Goal: Find specific page/section: Find specific page/section

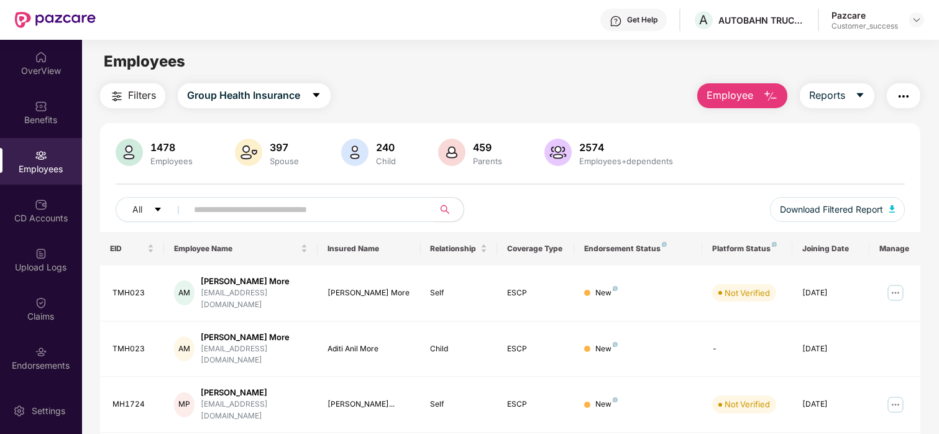
click at [249, 201] on input "text" at bounding box center [305, 209] width 223 height 19
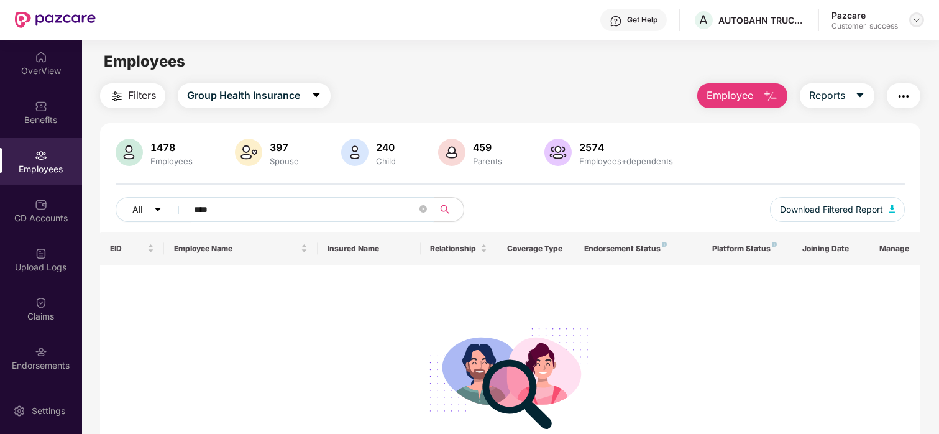
type input "****"
click at [910, 25] on div at bounding box center [916, 19] width 15 height 15
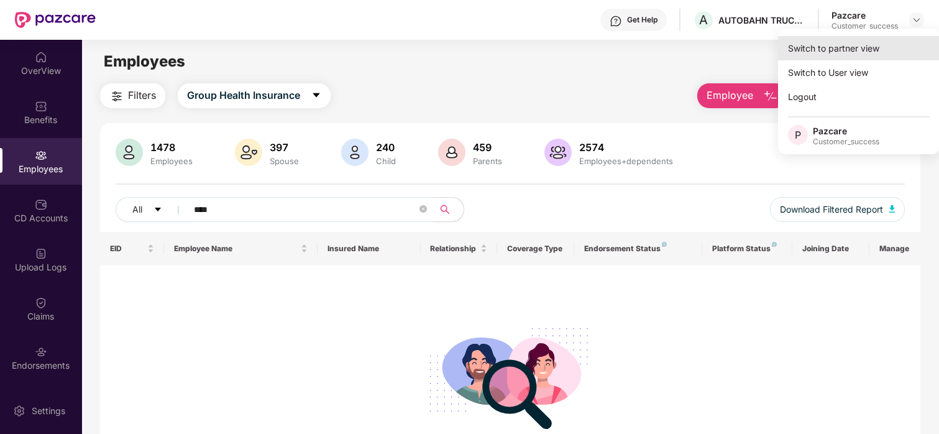
click at [884, 39] on div "Switch to partner view" at bounding box center [859, 48] width 162 height 24
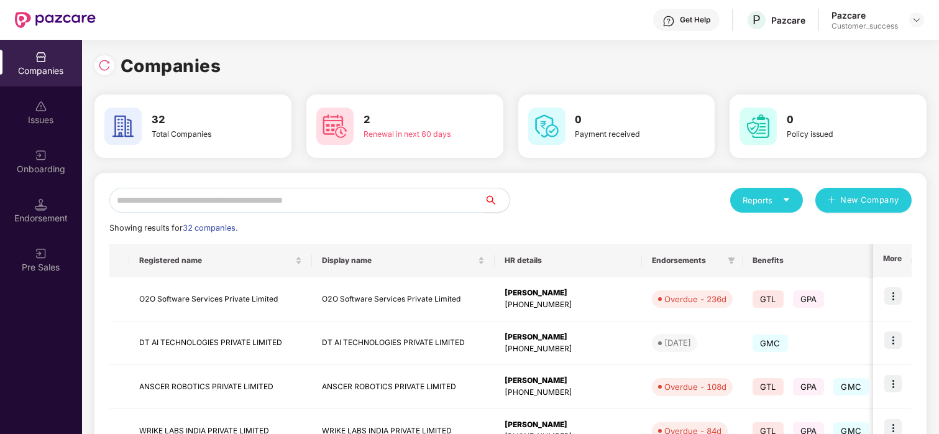
click at [208, 199] on input "text" at bounding box center [296, 200] width 375 height 25
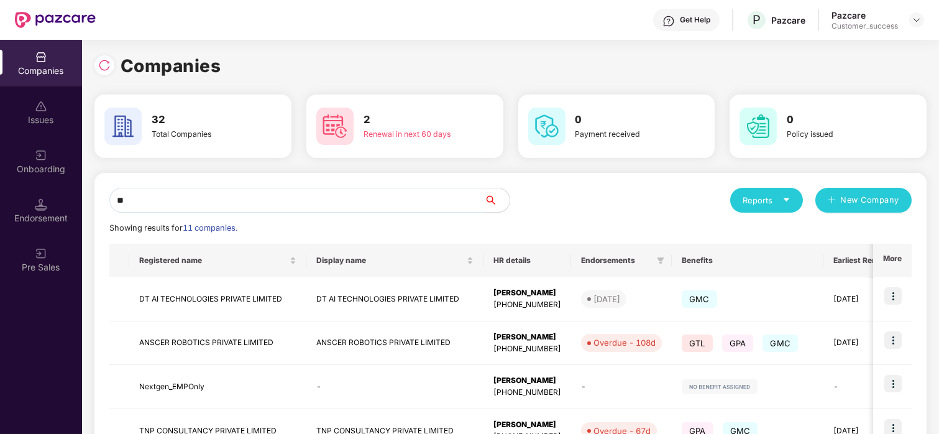
type input "*"
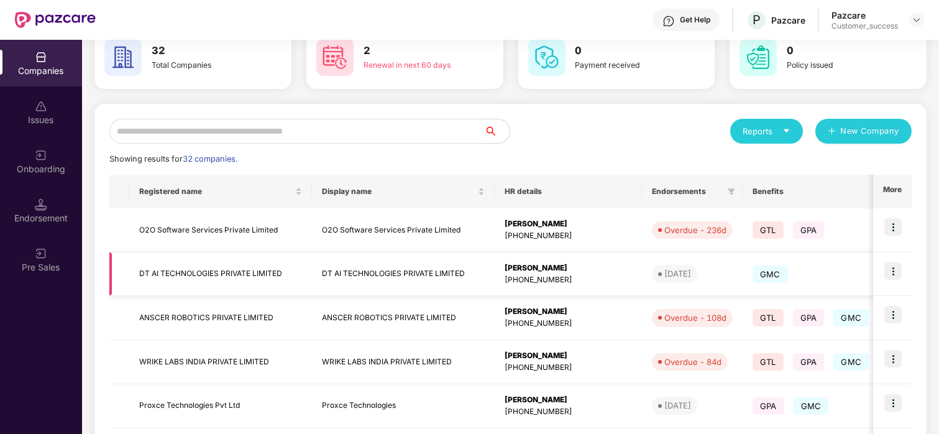
scroll to position [137, 0]
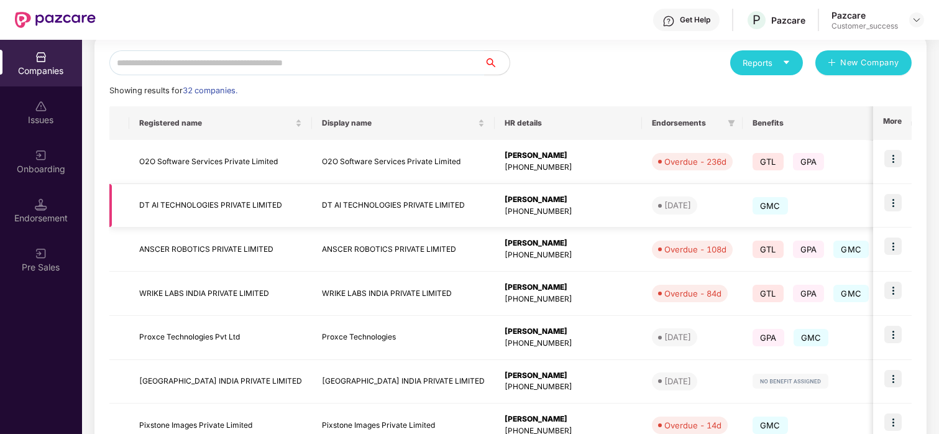
click at [174, 197] on td "DT AI TECHNOLOGIES PRIVATE LIMITED" at bounding box center [220, 206] width 183 height 44
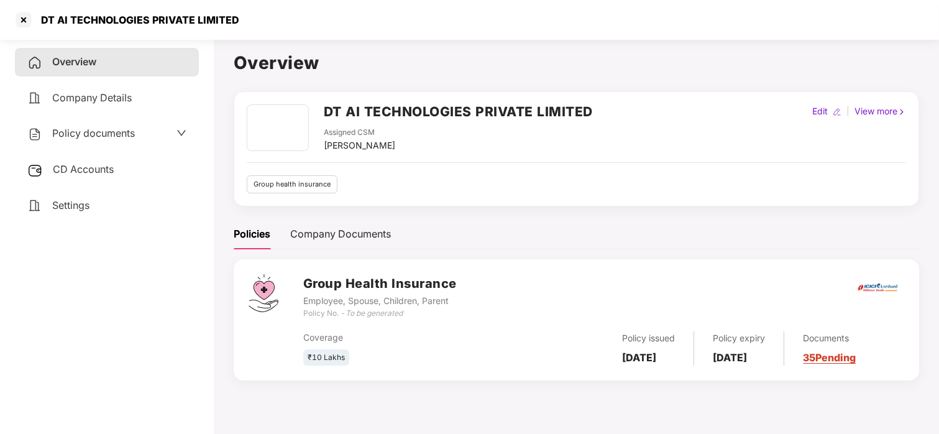
click at [88, 130] on span "Policy documents" at bounding box center [93, 133] width 83 height 12
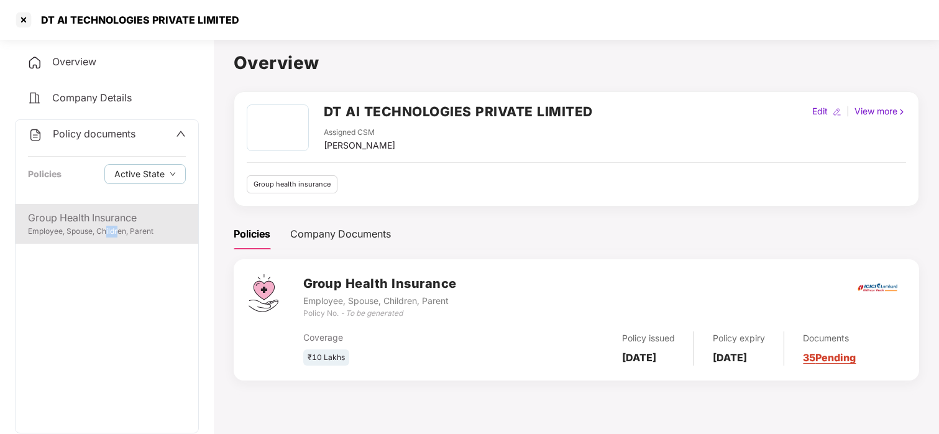
drag, startPoint x: 106, startPoint y: 247, endPoint x: 118, endPoint y: 233, distance: 18.5
click at [118, 233] on div "Group Health Insurance Employee, Spouse, Children, Parent" at bounding box center [107, 318] width 183 height 229
click at [118, 233] on div "Employee, Spouse, Children, Parent" at bounding box center [107, 232] width 158 height 12
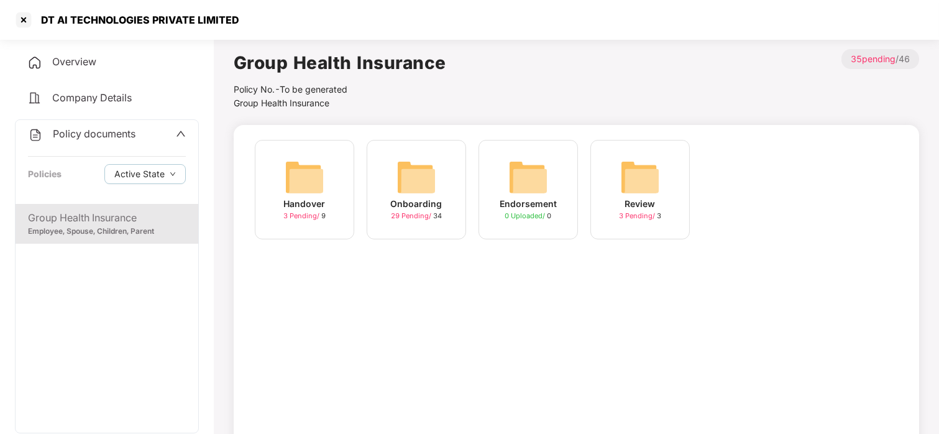
click at [436, 178] on div "Onboarding 29 Pending / 34" at bounding box center [416, 189] width 99 height 99
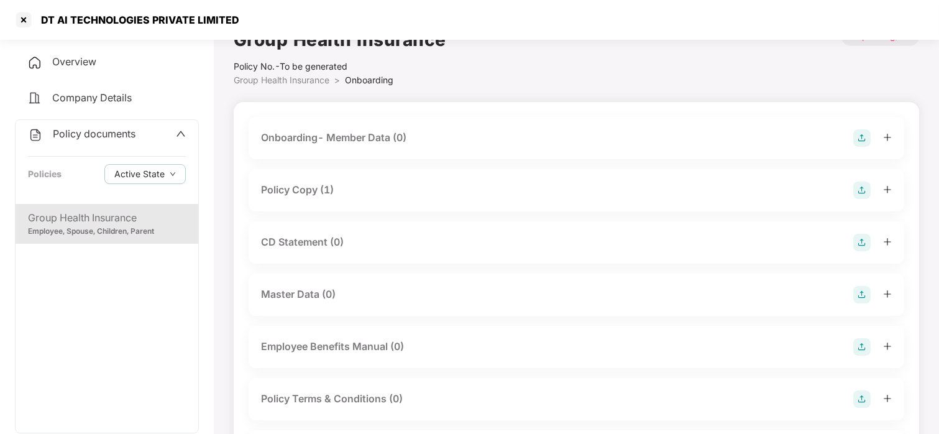
scroll to position [0, 0]
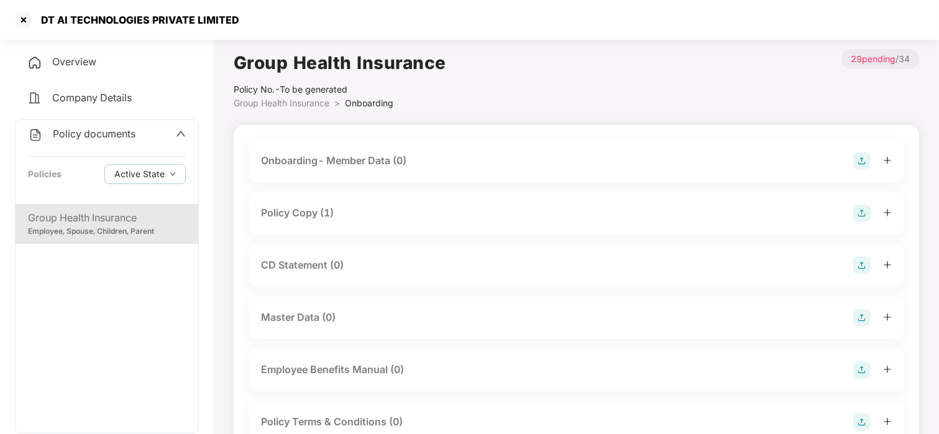
click at [287, 214] on div "Policy Copy (1)" at bounding box center [297, 213] width 73 height 16
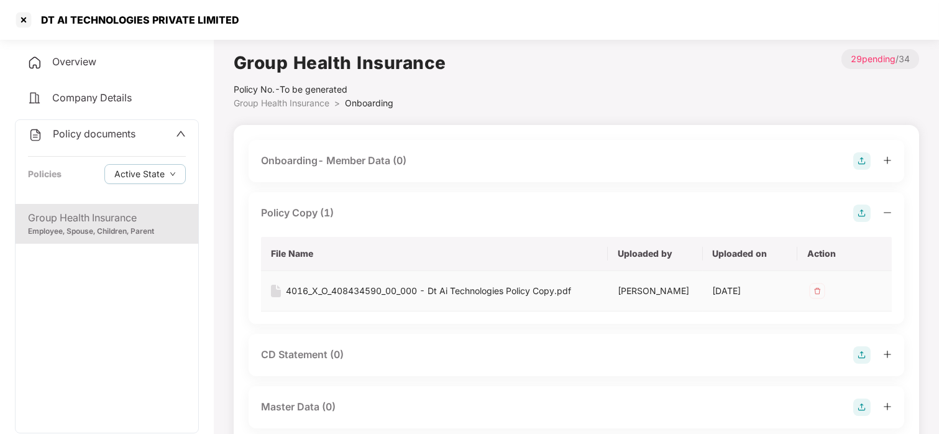
click at [384, 296] on div "4016_X_O_408434590_00_000 - Dt Ai Technologies Policy Copy.pdf" at bounding box center [428, 291] width 285 height 14
drag, startPoint x: 40, startPoint y: 19, endPoint x: 274, endPoint y: 13, distance: 234.4
click at [274, 13] on div "DT AI TECHNOLOGIES PRIVATE LIMITED" at bounding box center [469, 20] width 939 height 40
copy div "DT AI TECHNOLOGIES PRIVATE LIMITED"
click at [22, 20] on div at bounding box center [24, 20] width 20 height 20
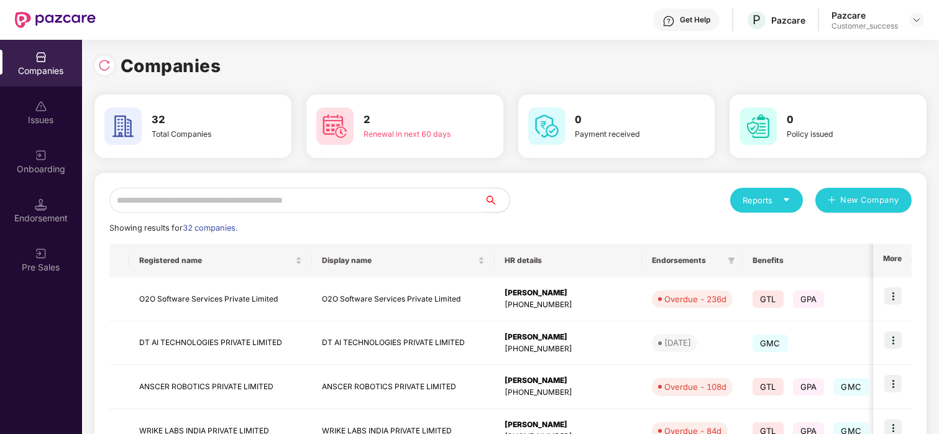
click at [206, 189] on input "text" at bounding box center [296, 200] width 375 height 25
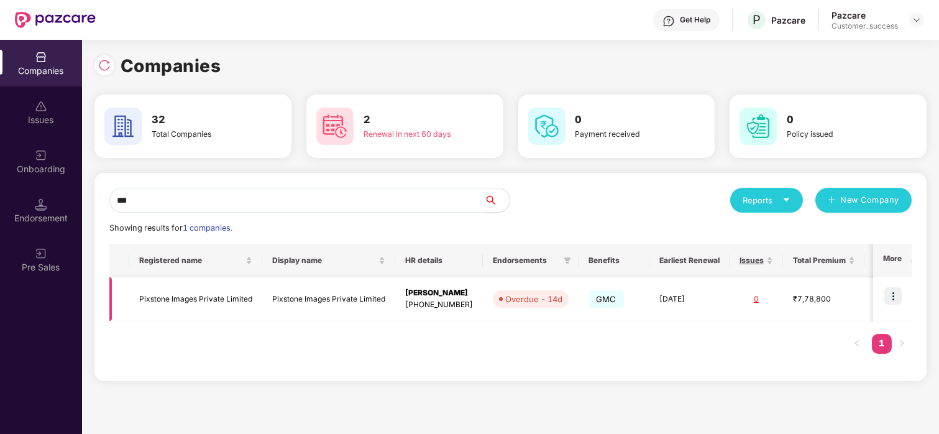
type input "***"
click at [897, 289] on img at bounding box center [892, 295] width 17 height 17
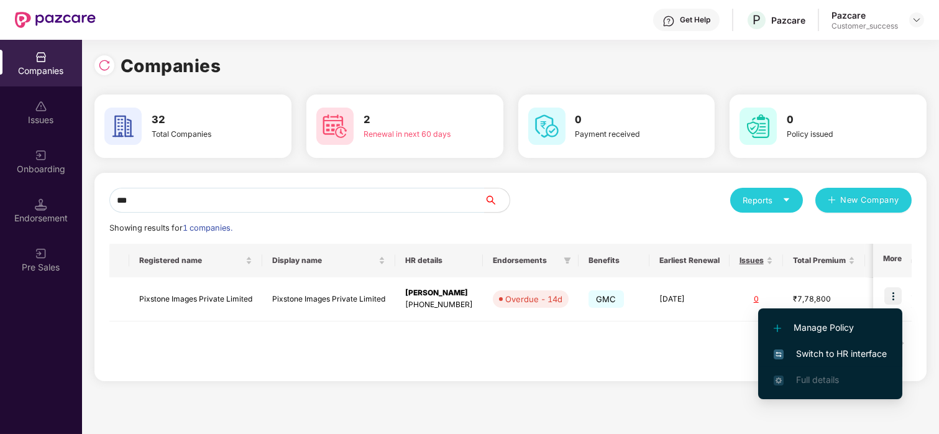
click at [791, 342] on li "Switch to HR interface" at bounding box center [830, 354] width 144 height 26
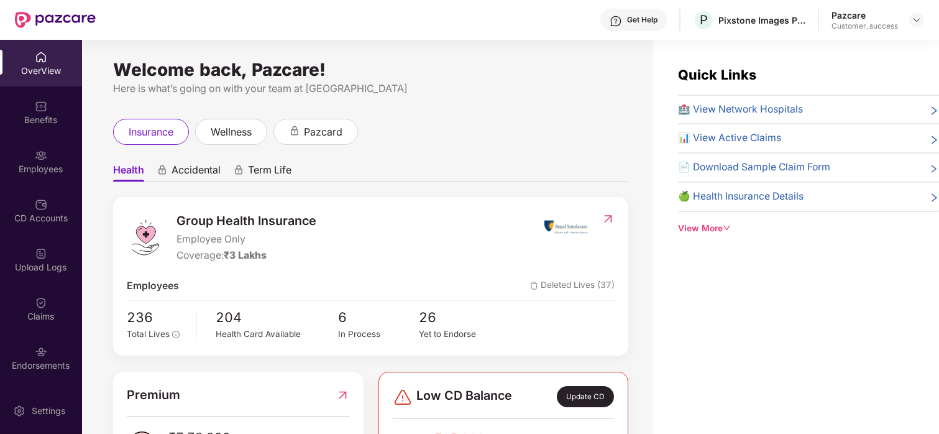
click at [9, 154] on div "Employees" at bounding box center [41, 161] width 82 height 47
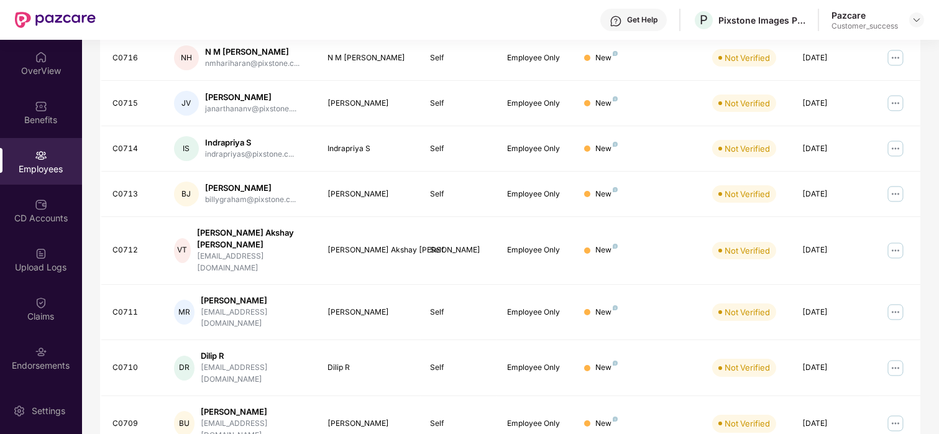
scroll to position [331, 0]
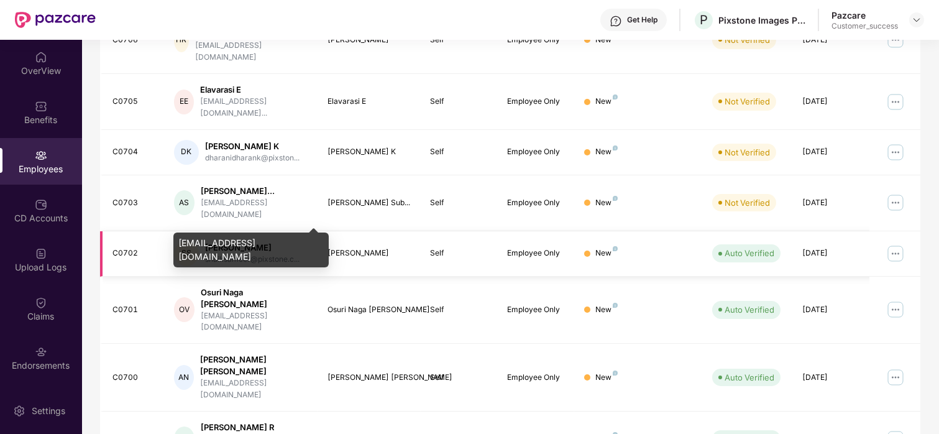
scroll to position [0, 0]
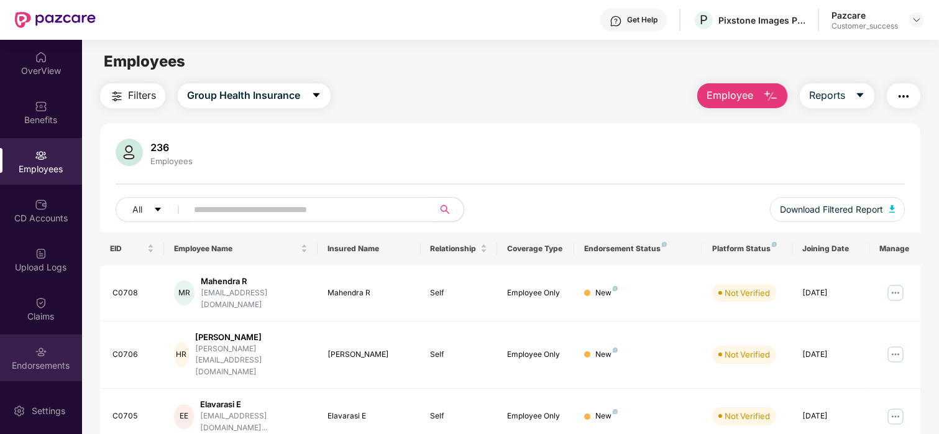
click at [55, 339] on div "Endorsements" at bounding box center [41, 357] width 82 height 47
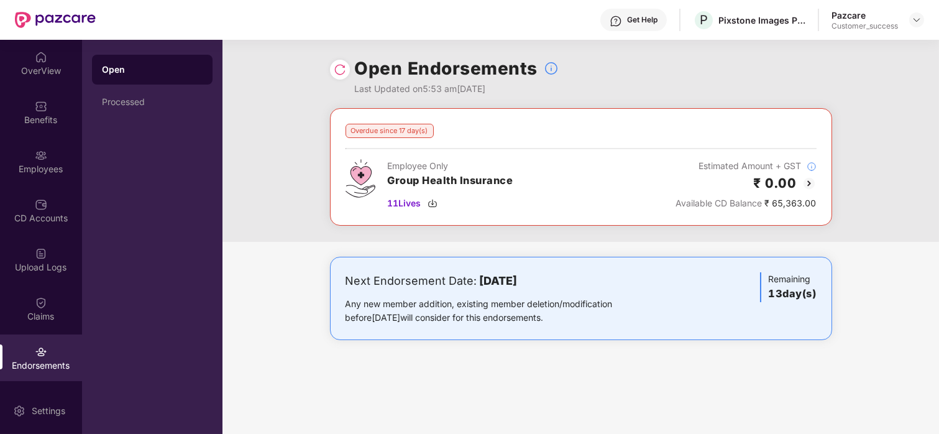
click at [807, 181] on img at bounding box center [809, 183] width 15 height 15
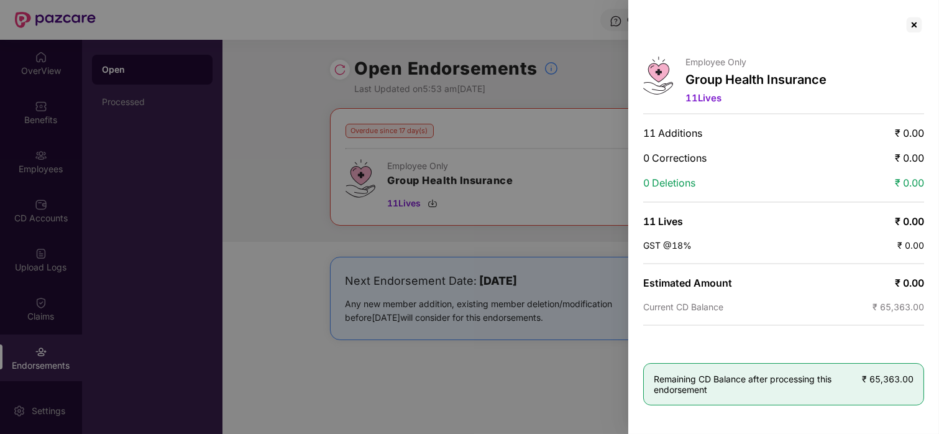
click at [931, 65] on div "Employee Only Group Health Insurance 11 Lives 11 Additions ₹ 0.00 0 Corrections…" at bounding box center [783, 217] width 311 height 434
click at [924, 29] on div at bounding box center [914, 25] width 20 height 20
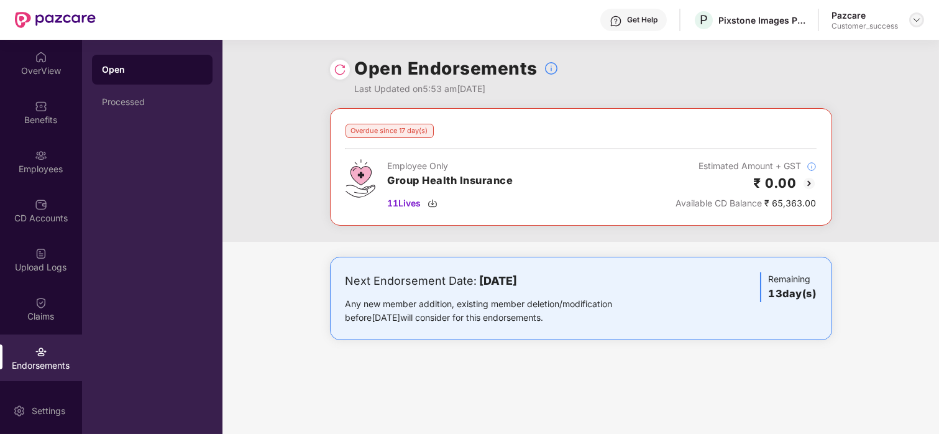
click at [914, 24] on img at bounding box center [917, 20] width 10 height 10
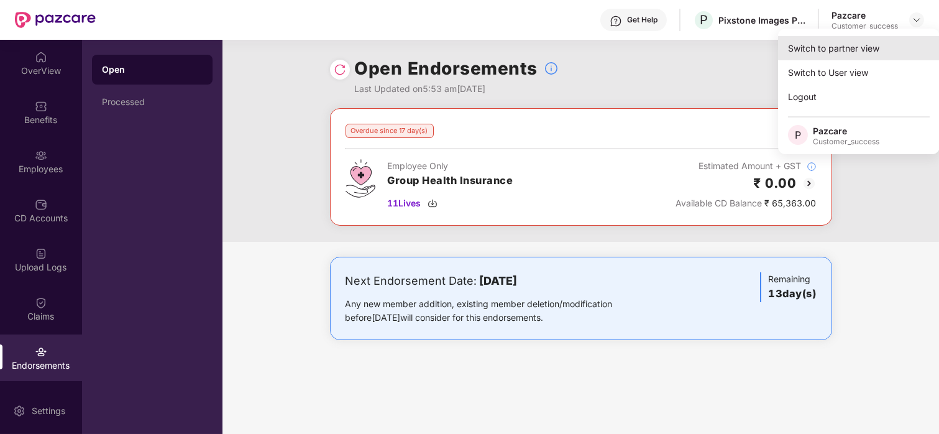
click at [858, 44] on div "Switch to partner view" at bounding box center [859, 48] width 162 height 24
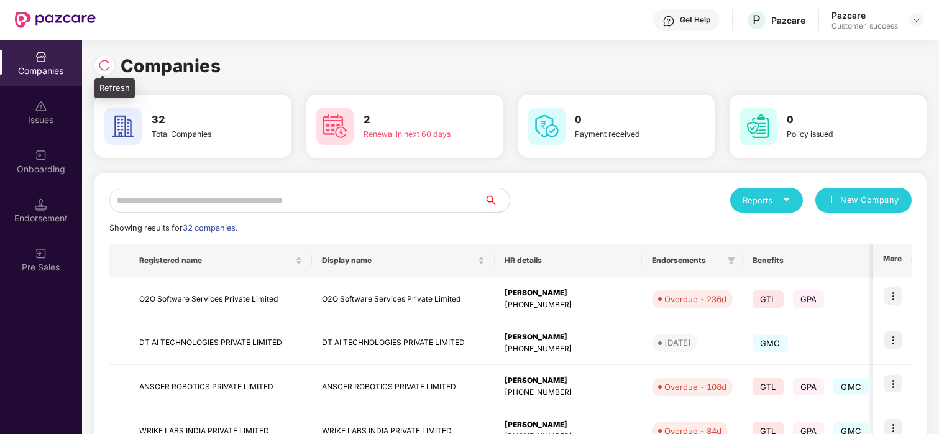
click at [98, 70] on img at bounding box center [104, 65] width 12 height 12
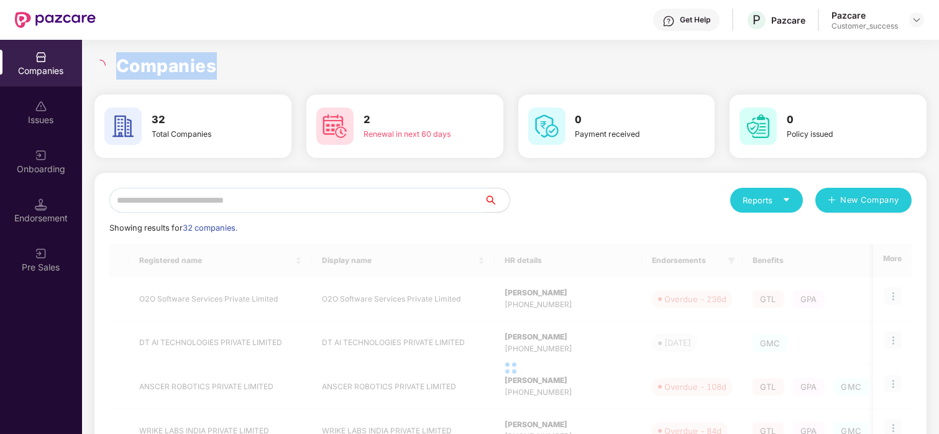
click at [98, 70] on icon "loading" at bounding box center [100, 65] width 14 height 14
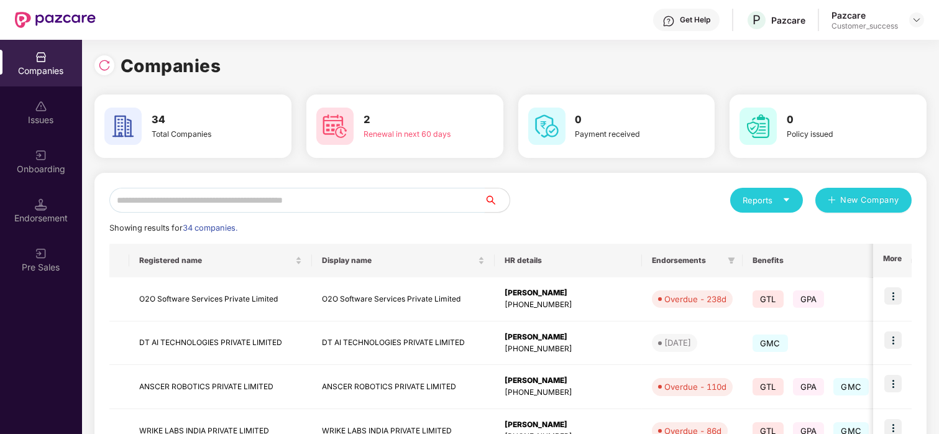
click at [224, 201] on input "text" at bounding box center [296, 200] width 375 height 25
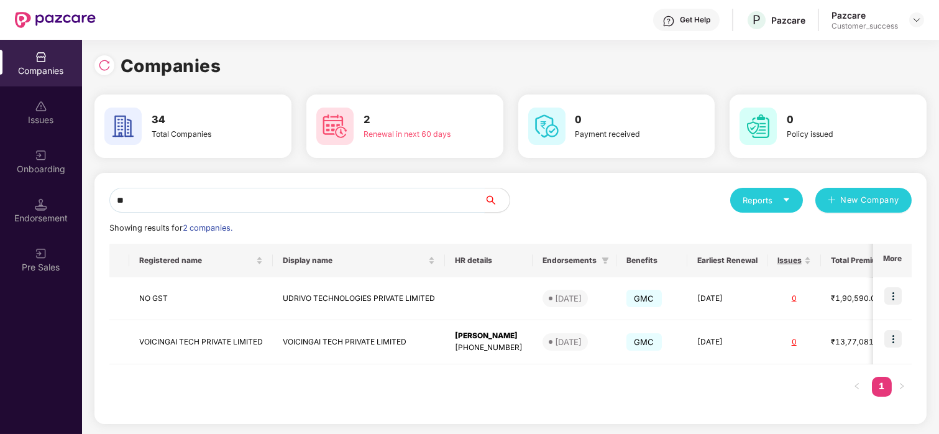
type input "*"
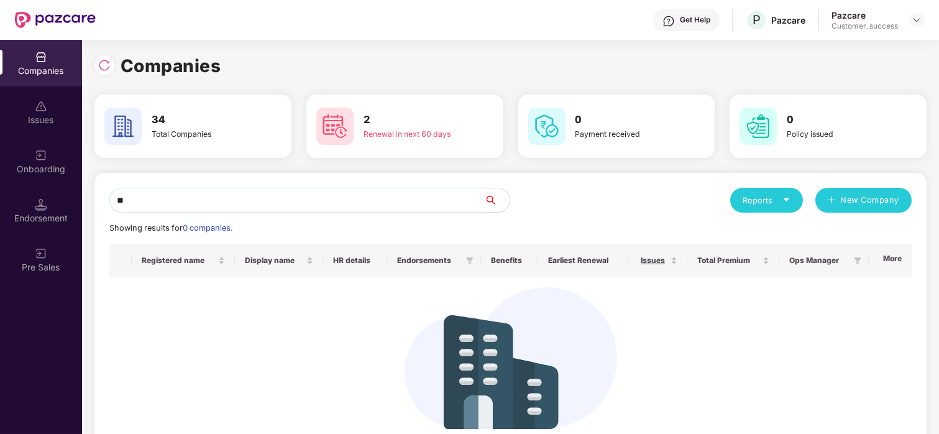
type input "*"
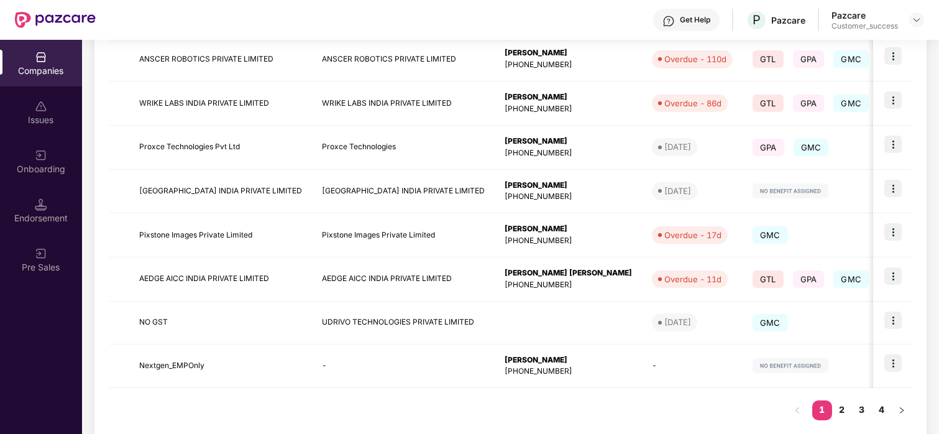
scroll to position [329, 0]
click at [835, 401] on link "2" at bounding box center [842, 408] width 20 height 19
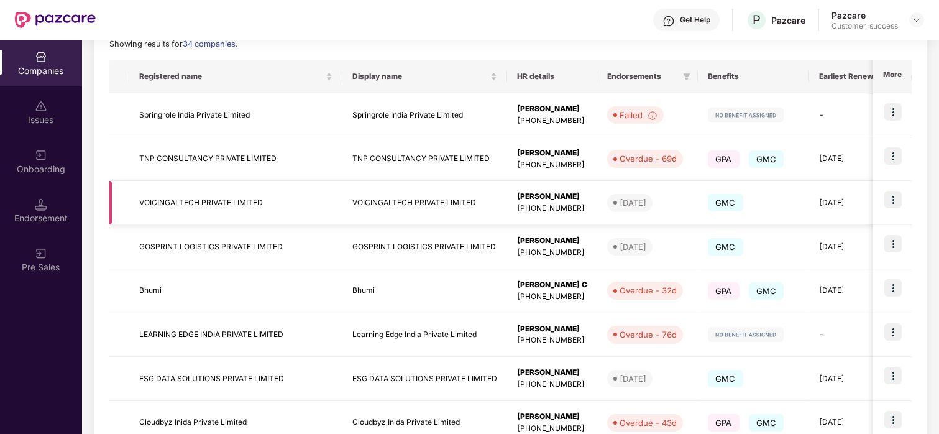
scroll to position [352, 0]
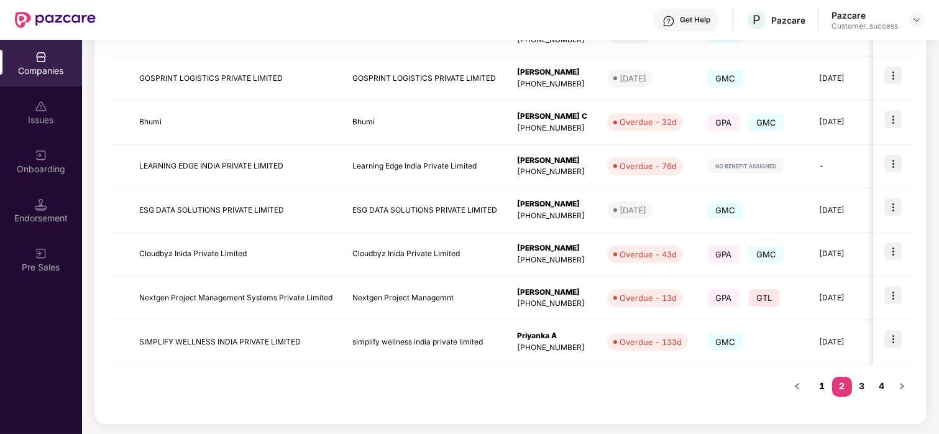
click at [817, 383] on link "1" at bounding box center [822, 386] width 20 height 19
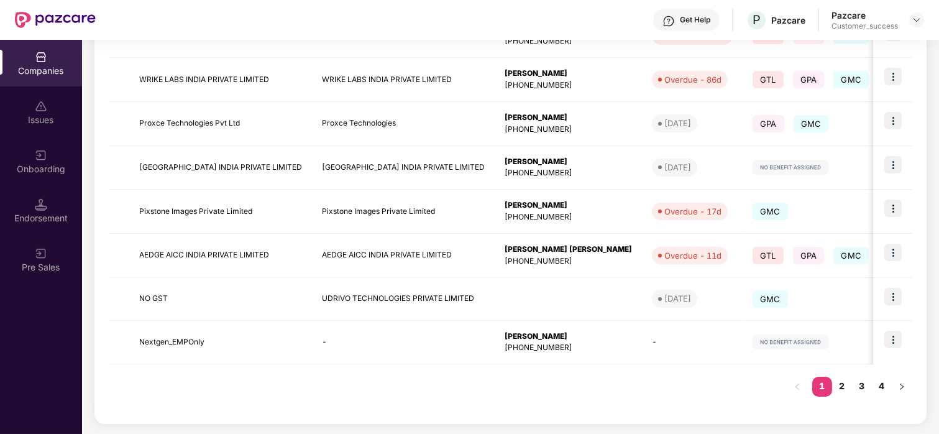
scroll to position [351, 0]
click at [462, 230] on td "Pixstone Images Private Limited" at bounding box center [403, 212] width 183 height 44
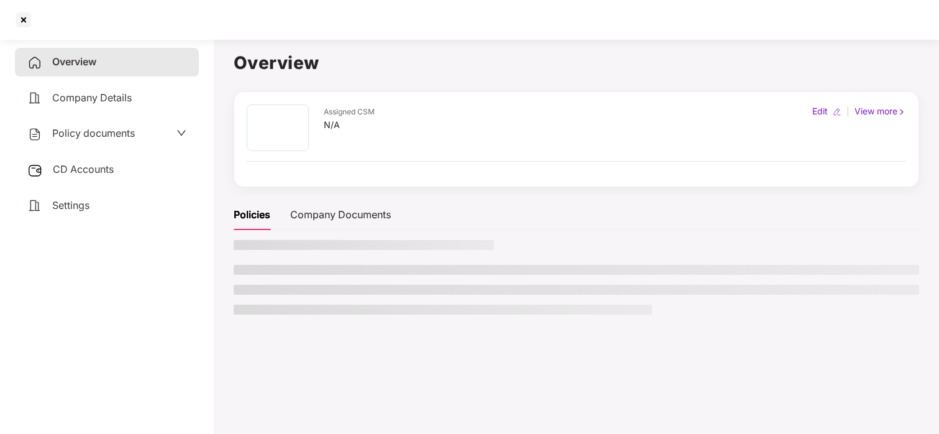
scroll to position [34, 0]
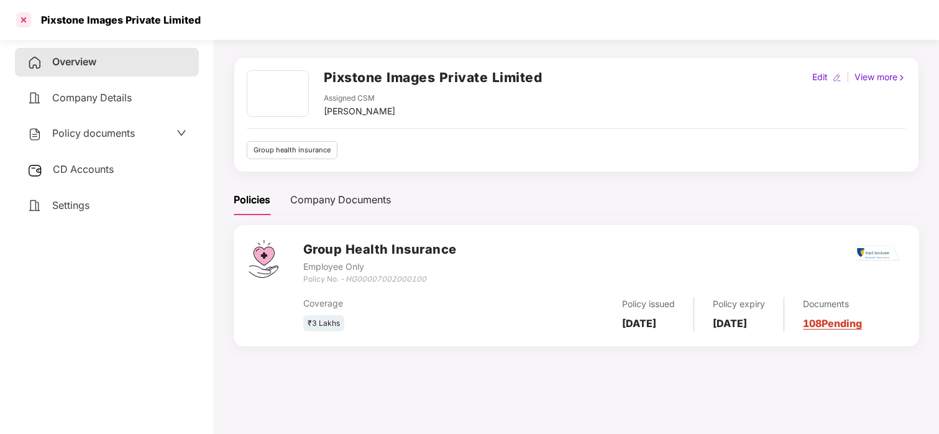
click at [24, 19] on div at bounding box center [24, 20] width 20 height 20
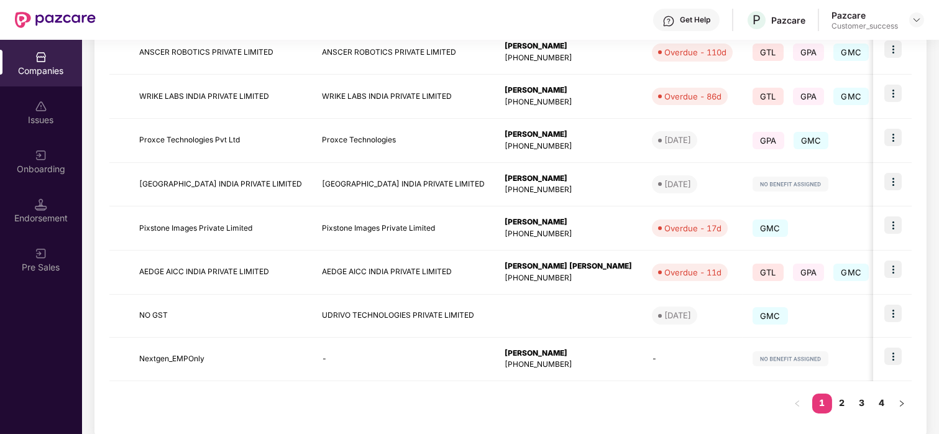
scroll to position [351, 0]
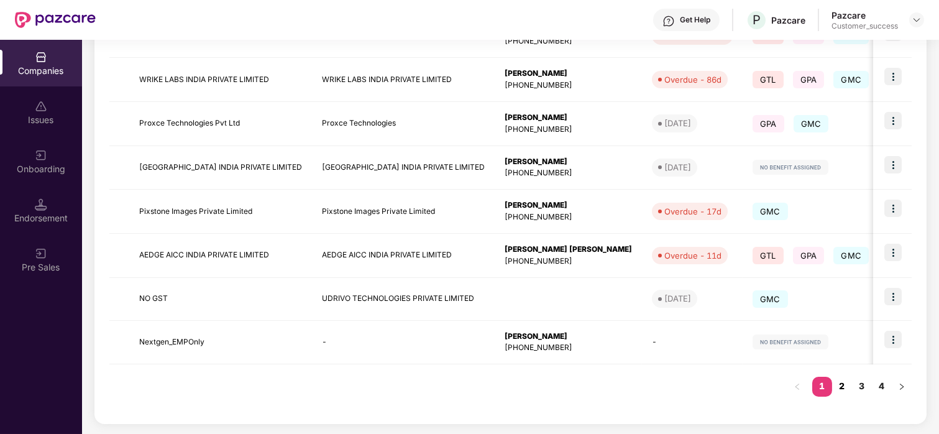
click at [840, 381] on link "2" at bounding box center [842, 386] width 20 height 19
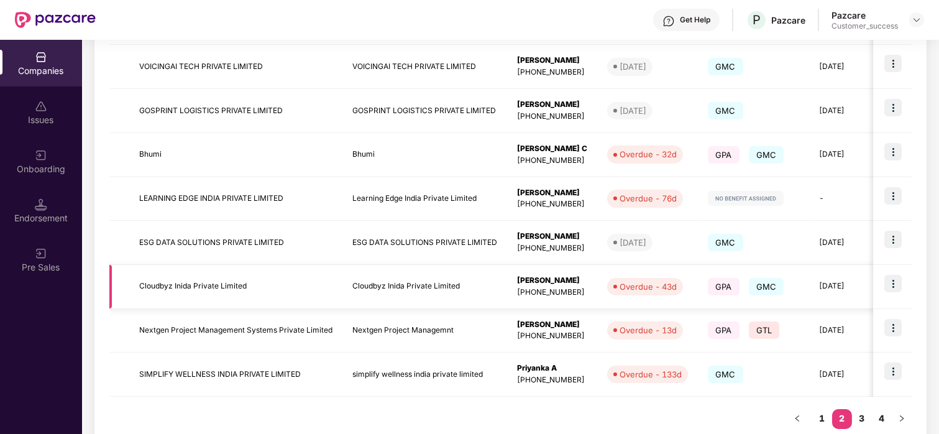
scroll to position [352, 0]
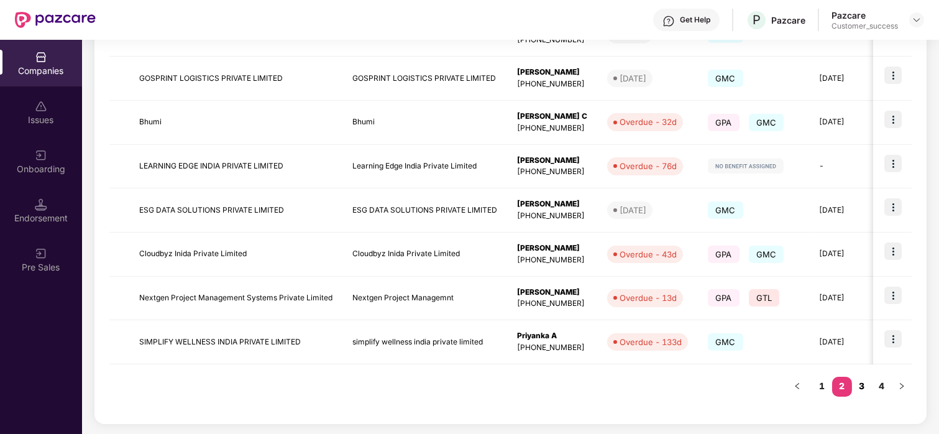
click at [864, 389] on link "3" at bounding box center [862, 386] width 20 height 19
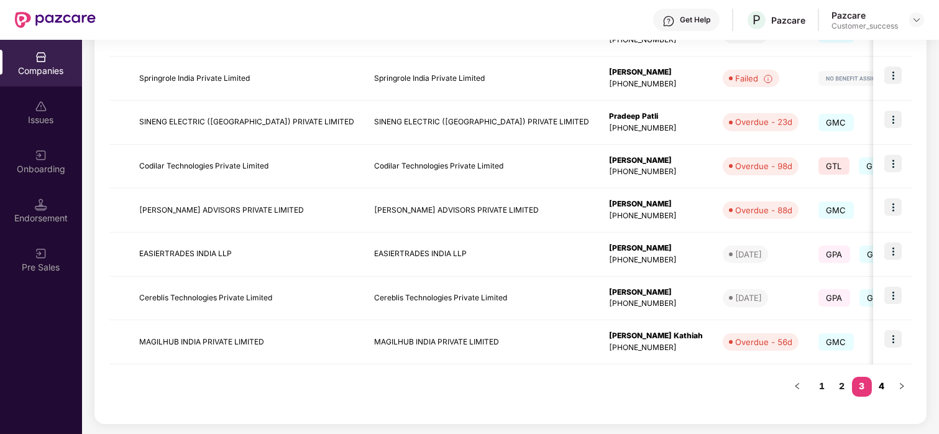
click at [878, 386] on link "4" at bounding box center [882, 386] width 20 height 19
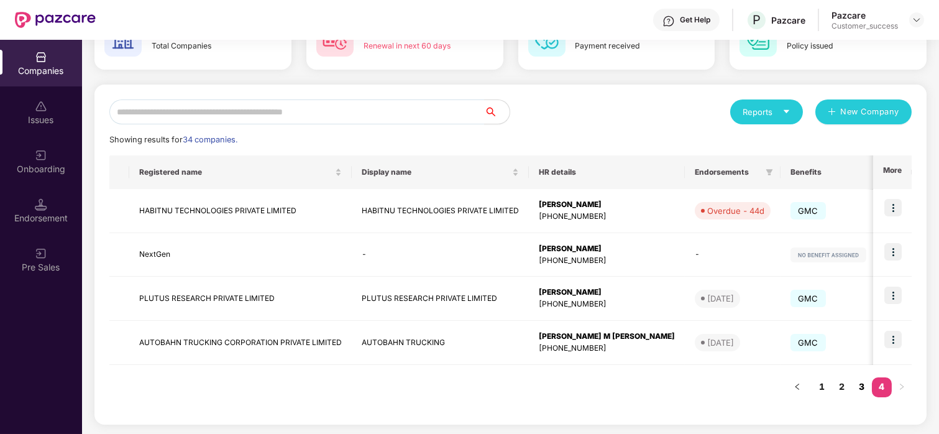
click at [857, 388] on link "3" at bounding box center [862, 386] width 20 height 19
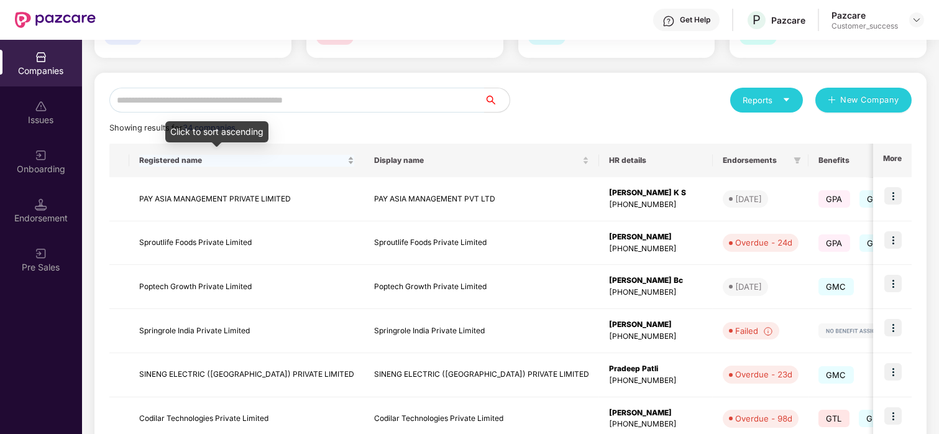
scroll to position [0, 0]
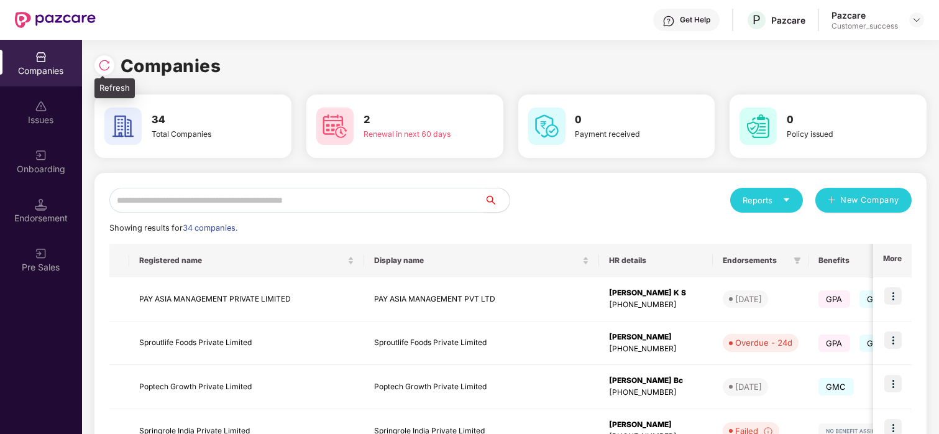
click at [107, 65] on img at bounding box center [104, 65] width 12 height 12
click at [370, 132] on div "Renewal in next 60 days" at bounding box center [413, 134] width 99 height 12
click at [419, 144] on div "2 Renewal in next 60 days" at bounding box center [404, 126] width 187 height 44
click at [349, 122] on img at bounding box center [334, 126] width 37 height 37
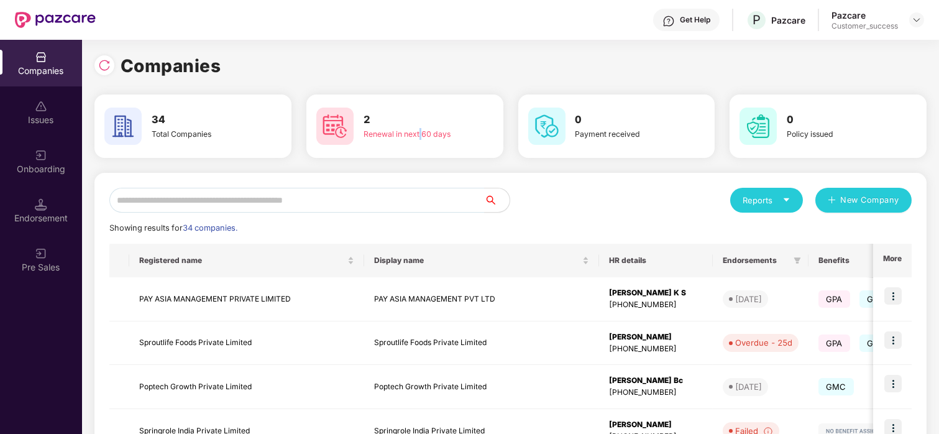
click at [349, 122] on img at bounding box center [334, 126] width 37 height 37
click at [101, 59] on img at bounding box center [104, 65] width 12 height 12
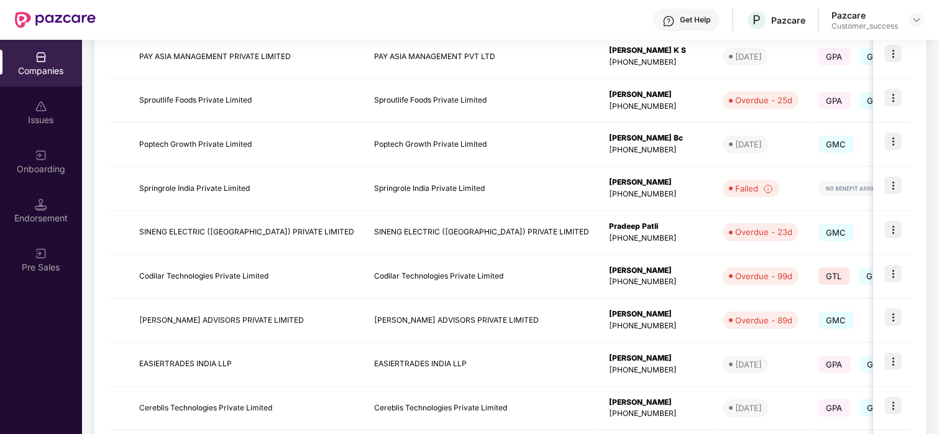
scroll to position [247, 0]
